Goal: Information Seeking & Learning: Learn about a topic

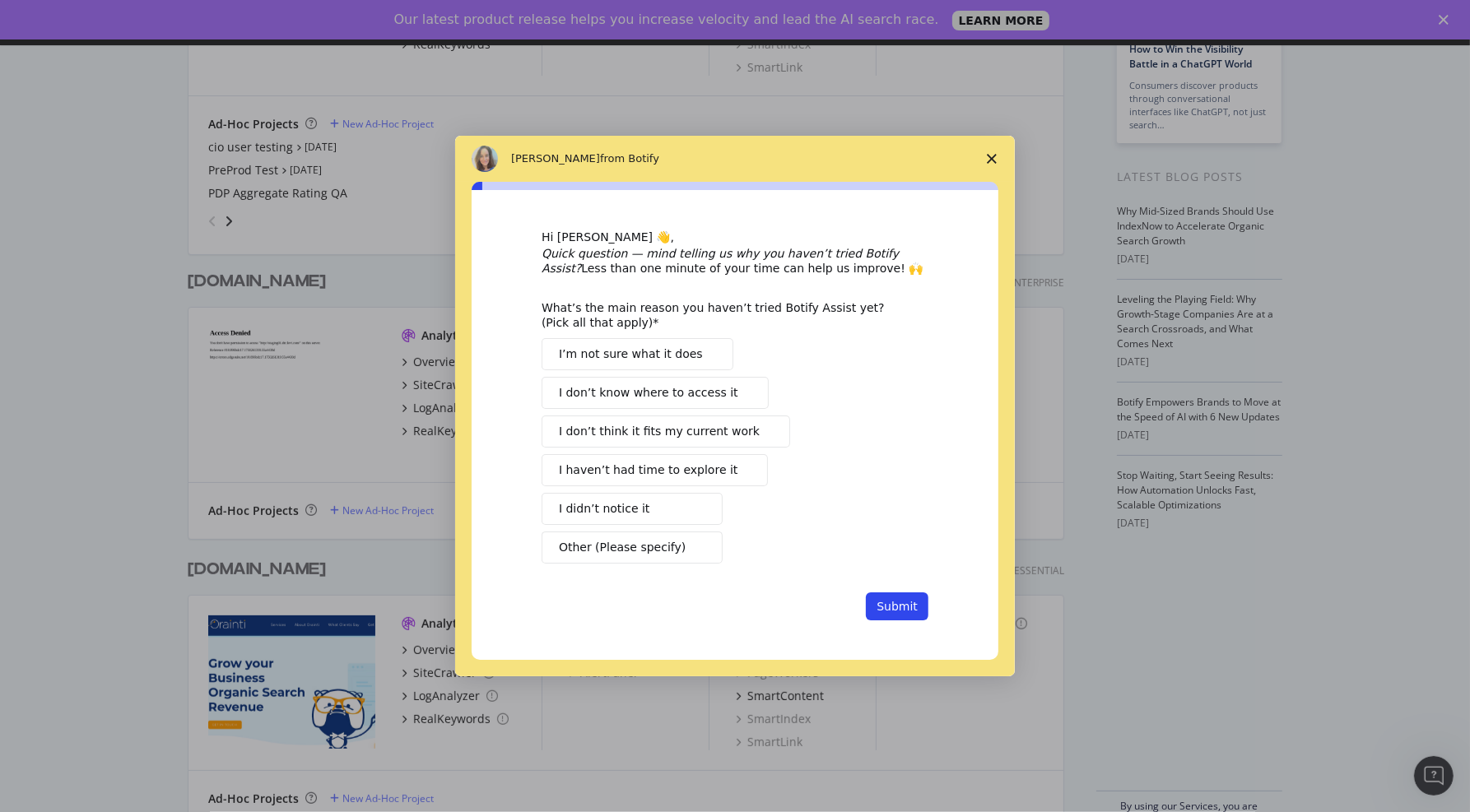
click at [994, 163] on polygon "Close survey" at bounding box center [992, 158] width 10 height 10
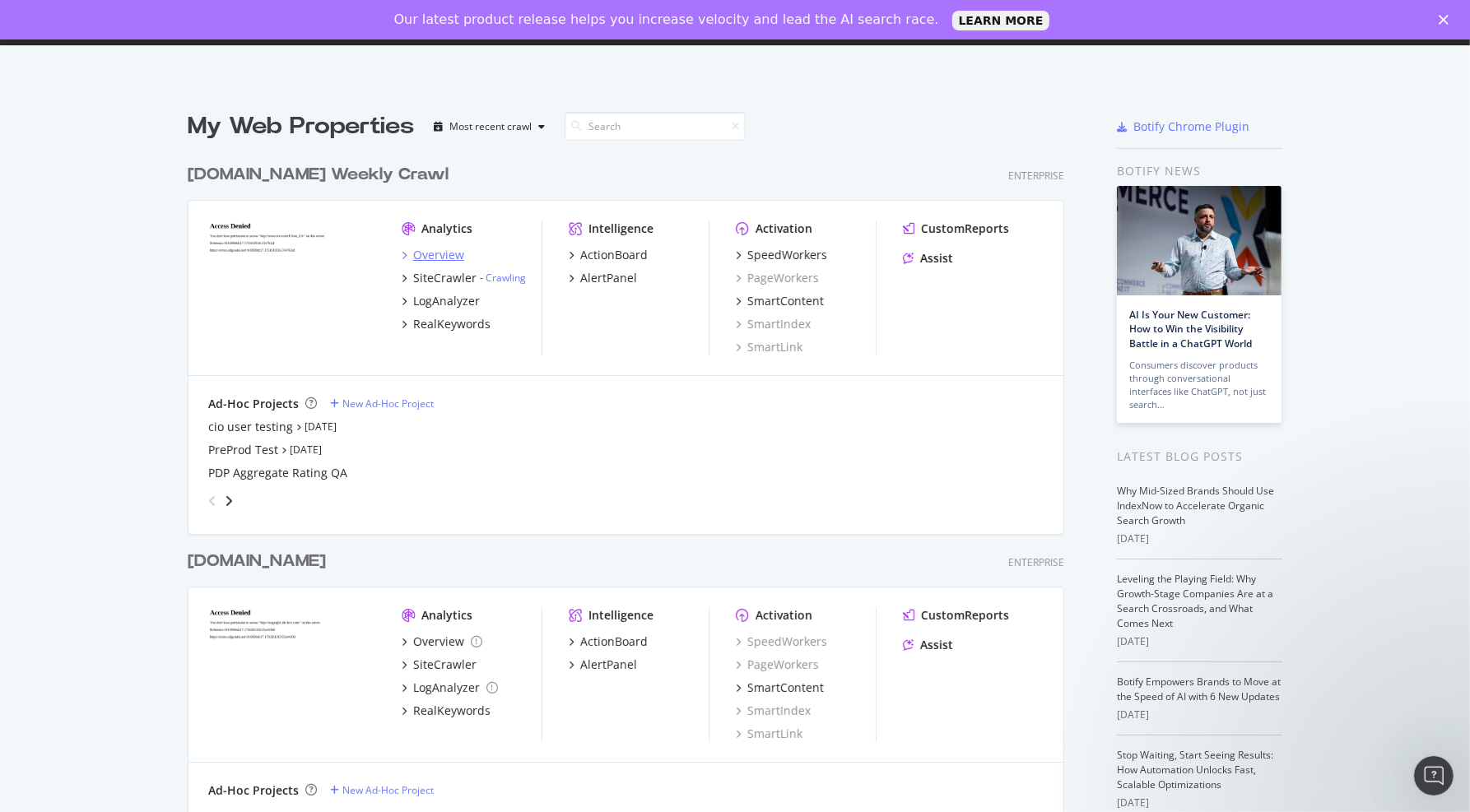
click at [453, 251] on div "Overview" at bounding box center [438, 255] width 51 height 17
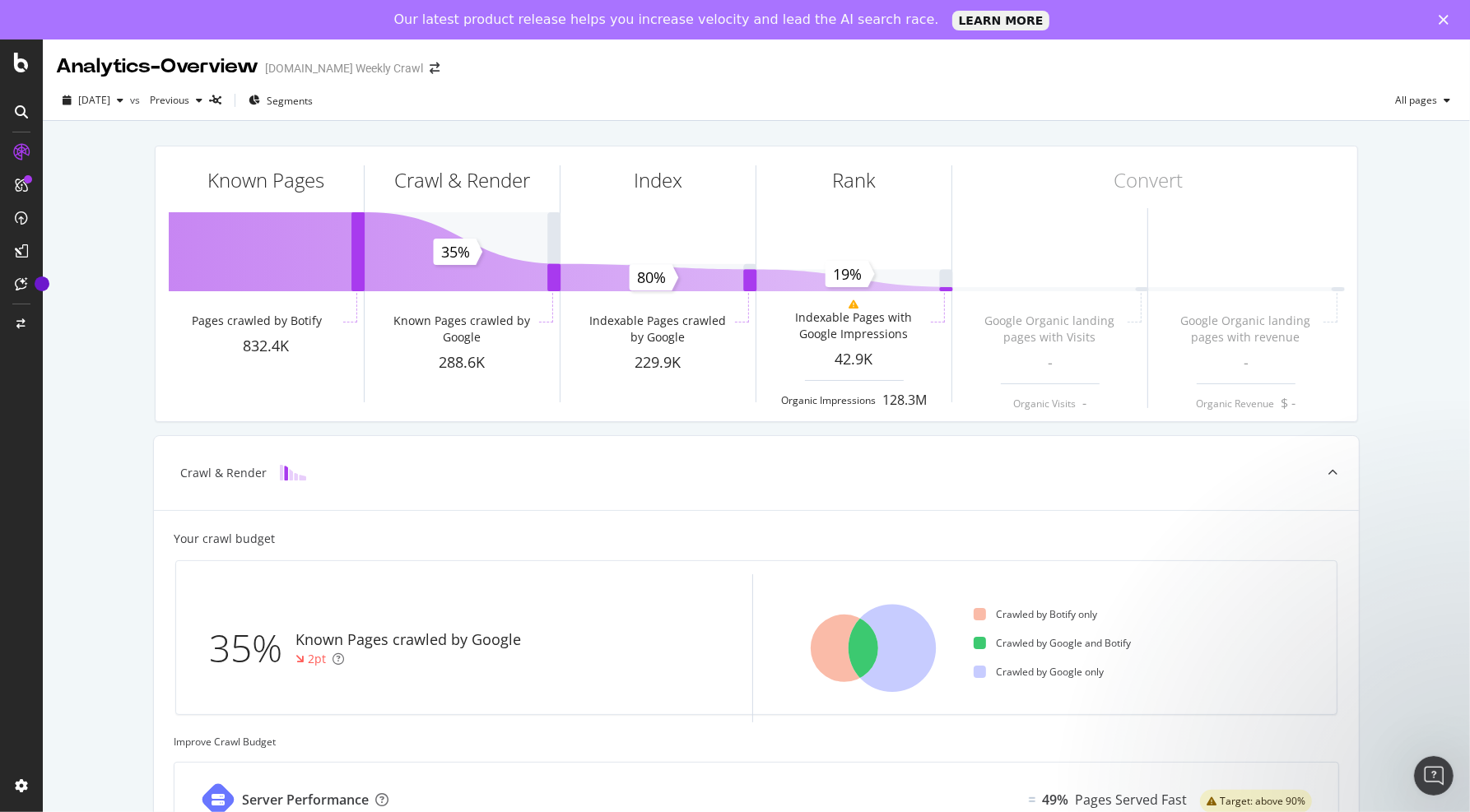
click at [89, 236] on div "Known Pages Pages crawled by Botify 832.4K Crawl & Render Known Pages crawled b…" at bounding box center [756, 674] width 1427 height 1107
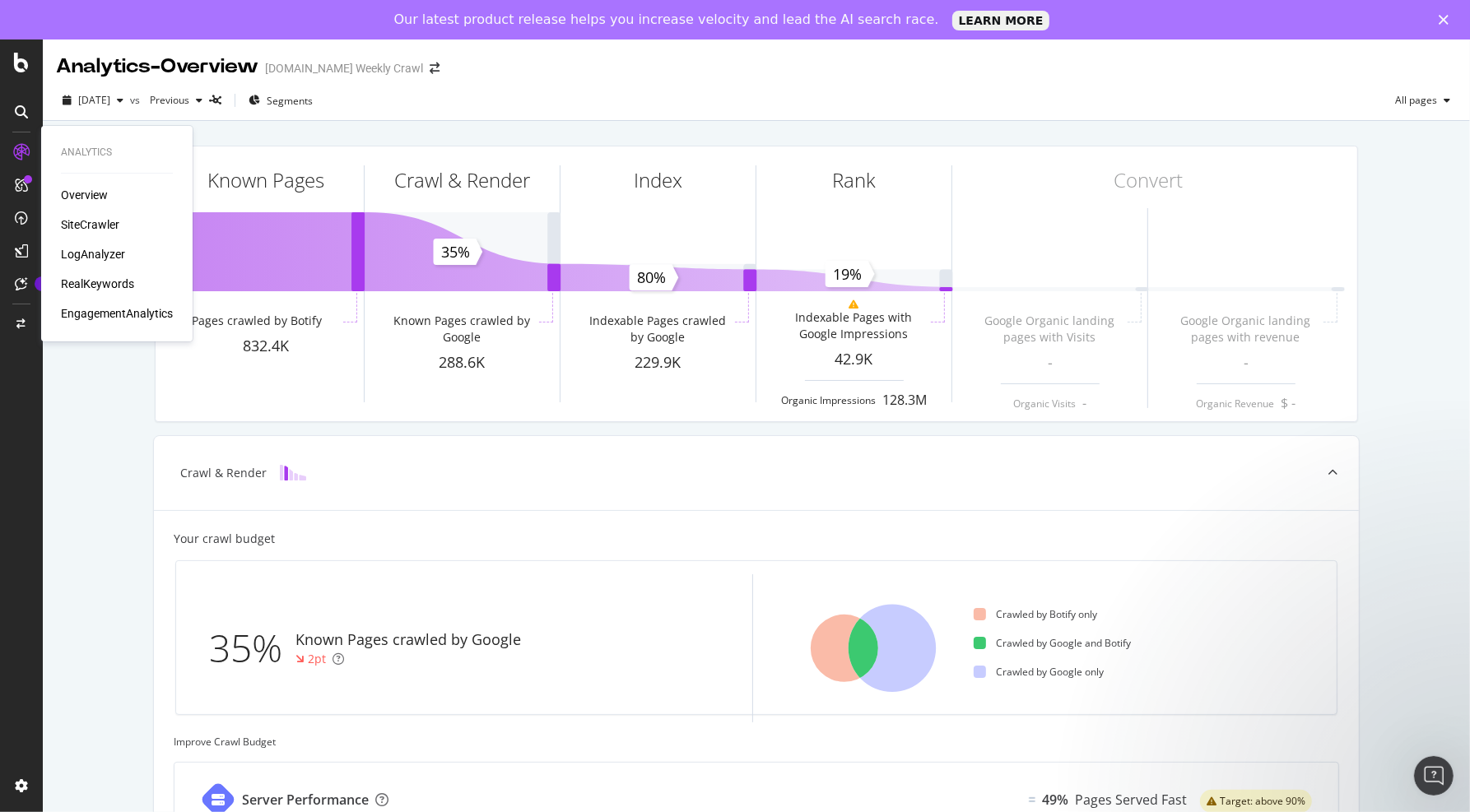
click at [91, 220] on div "SiteCrawler" at bounding box center [90, 225] width 58 height 17
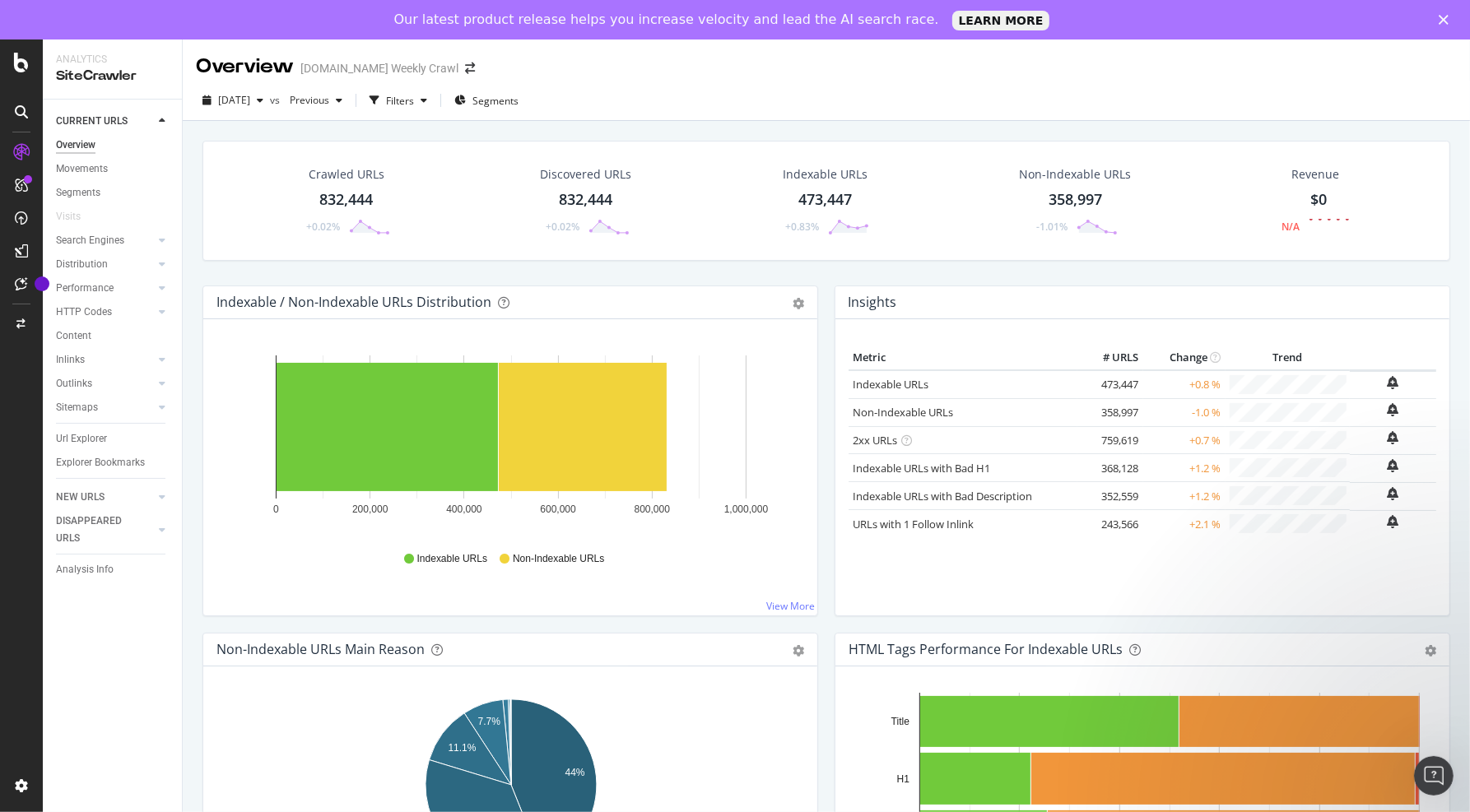
click at [519, 98] on span "Segments" at bounding box center [495, 100] width 46 height 14
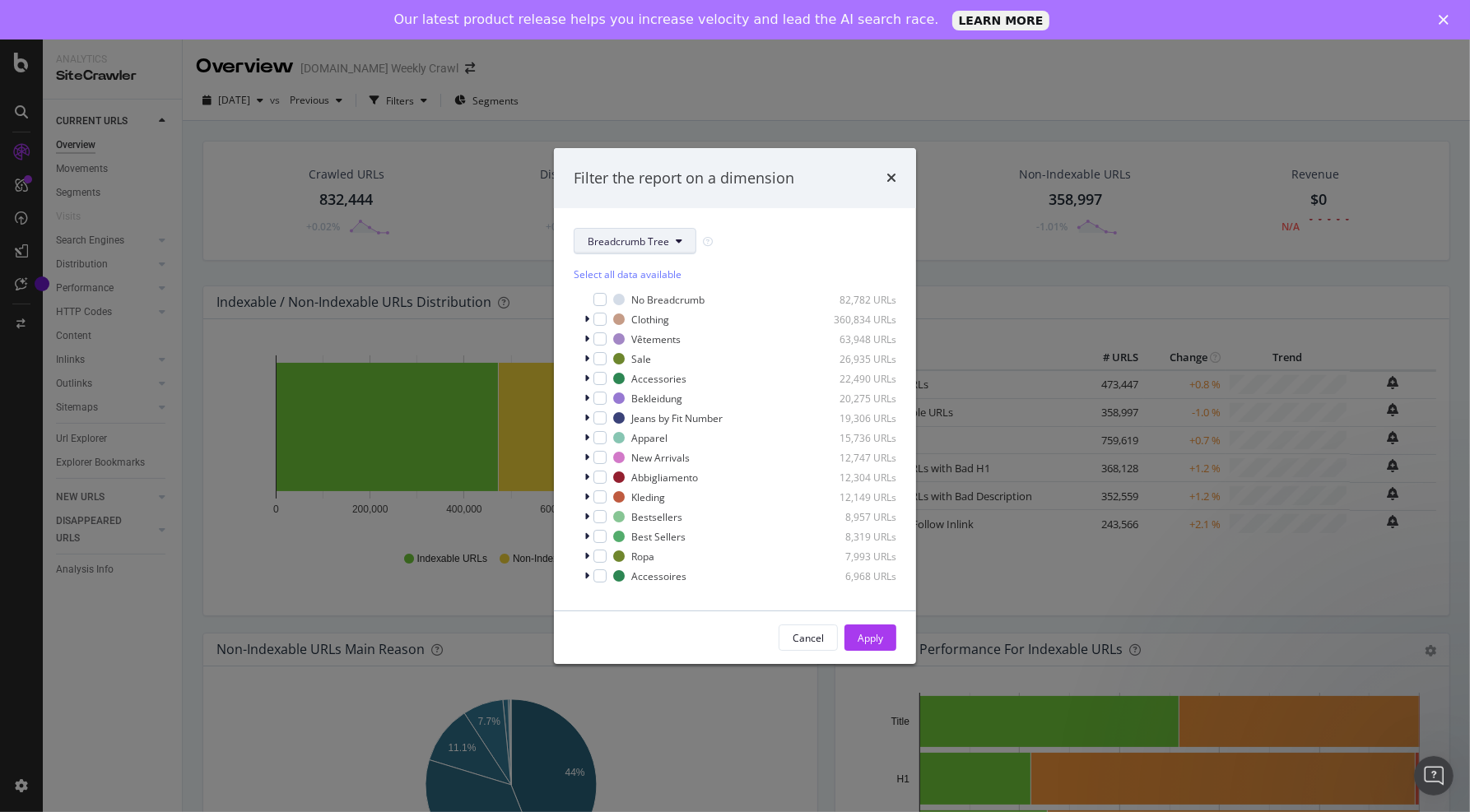
click at [678, 230] on button "Breadcrumb Tree" at bounding box center [634, 241] width 123 height 26
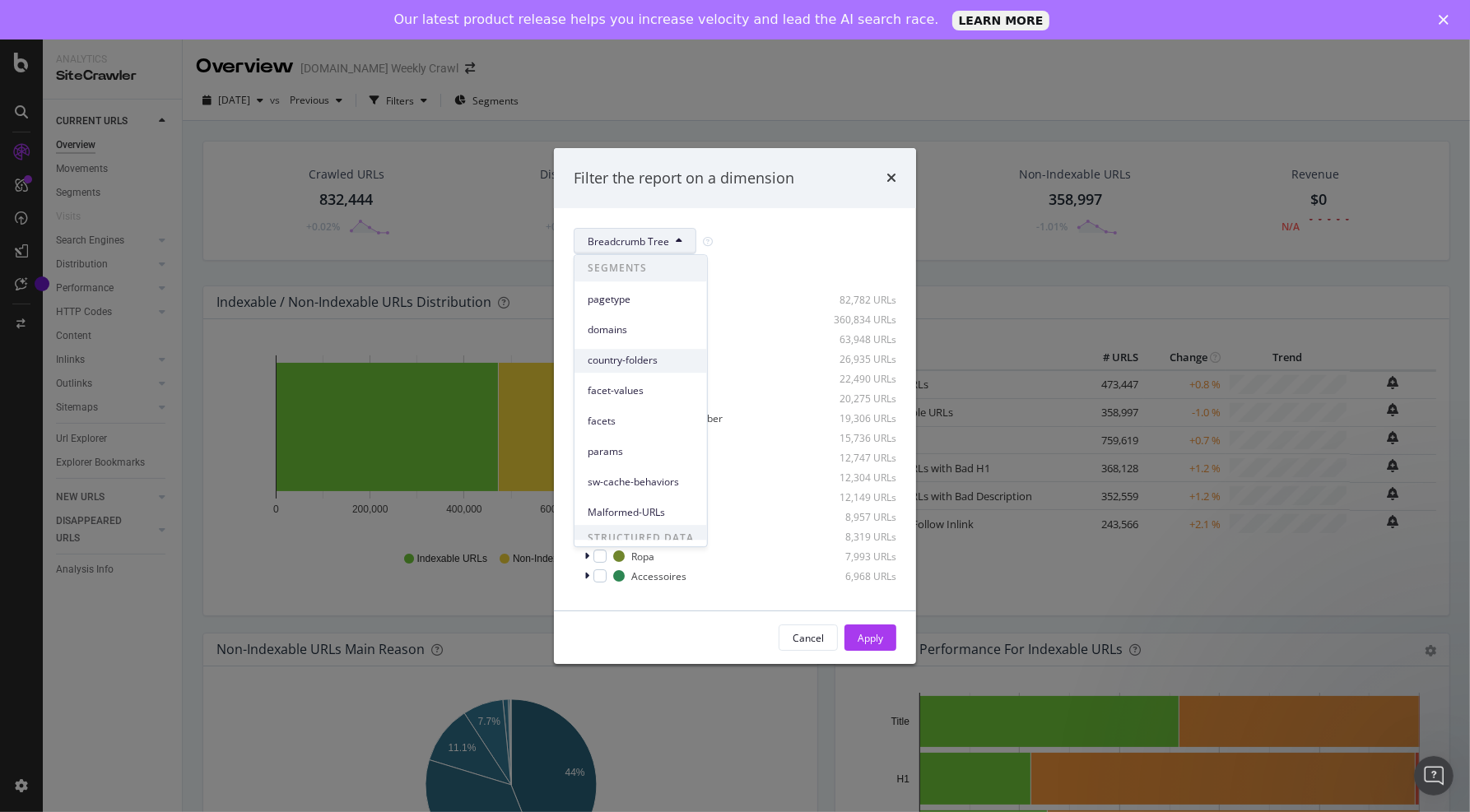
click at [652, 364] on span "country-folders" at bounding box center [640, 361] width 106 height 15
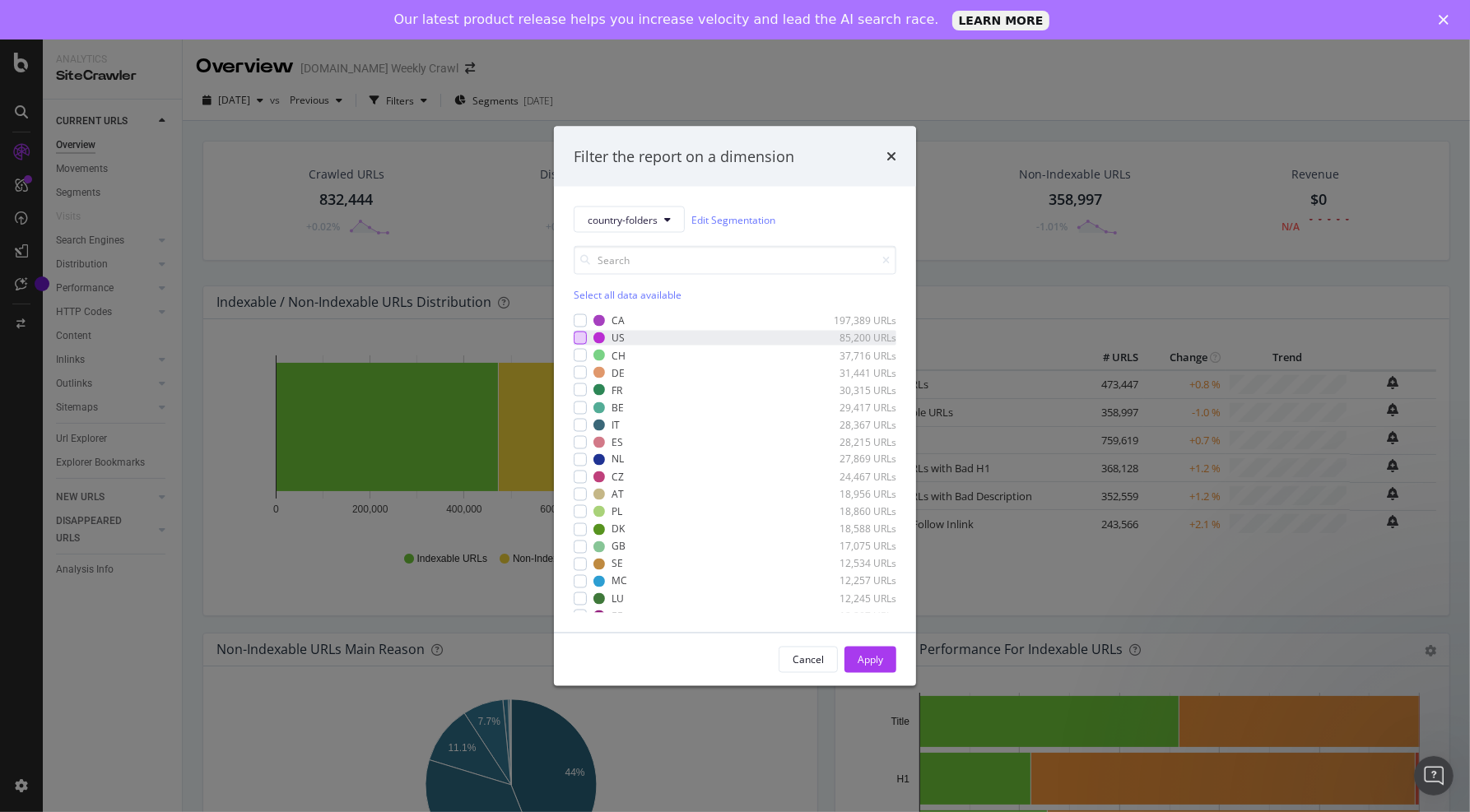
click at [580, 341] on div "modal" at bounding box center [580, 338] width 13 height 13
click at [867, 667] on div "Apply" at bounding box center [870, 659] width 25 height 24
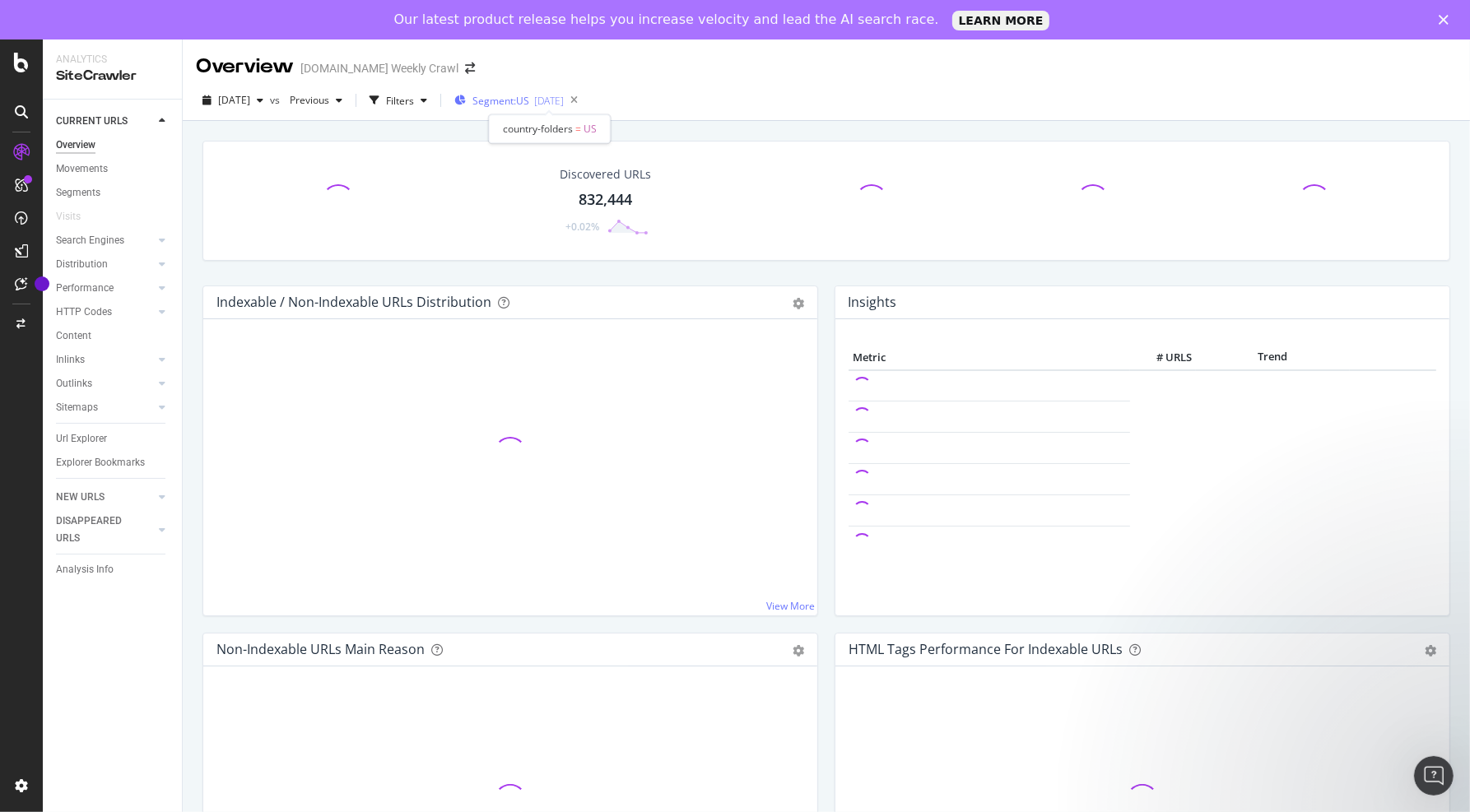
click at [564, 103] on div "[DATE]" at bounding box center [549, 100] width 30 height 14
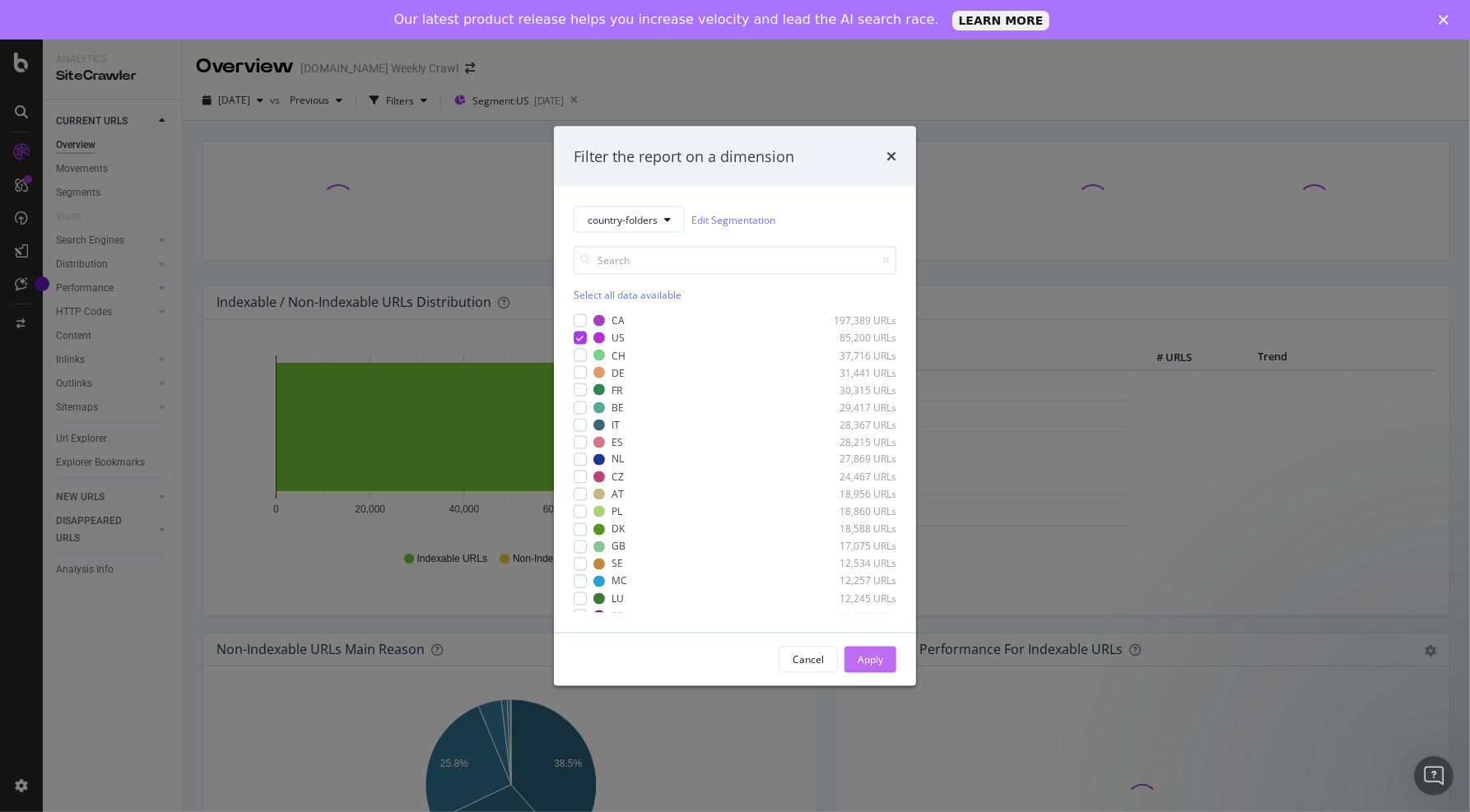
click at [884, 662] on button "Apply" at bounding box center [870, 660] width 52 height 26
